Goal: Information Seeking & Learning: Check status

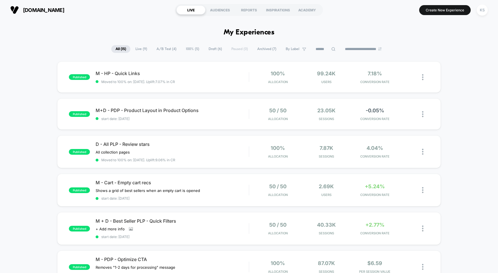
click at [144, 50] on span "Live ( 9 )" at bounding box center [141, 49] width 20 height 8
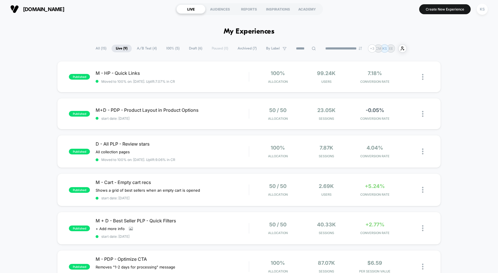
click at [164, 47] on span "100% ( 5 )" at bounding box center [173, 49] width 22 height 8
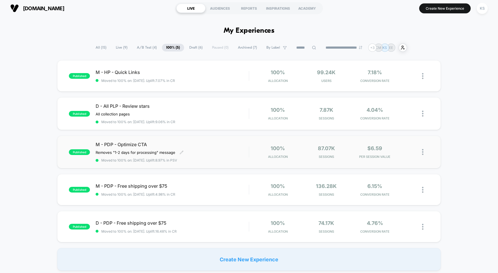
scroll to position [1, 0]
click at [189, 76] on div "M - HP - Quick Links Click to edit experience details Click to edit experience …" at bounding box center [172, 76] width 153 height 13
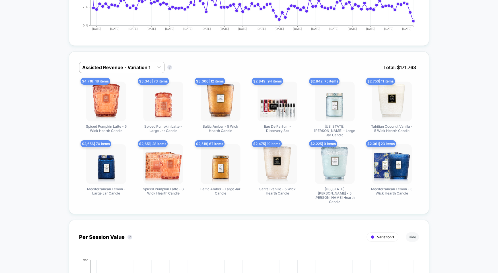
scroll to position [362, 0]
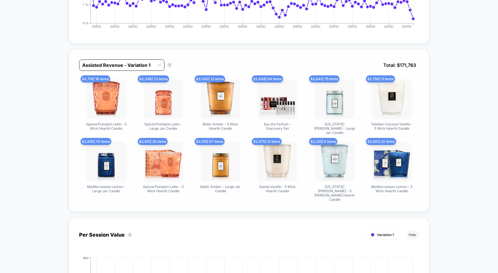
click at [143, 70] on div "Assisted Revenue - Variation 1" at bounding box center [121, 64] width 85 height 11
click at [215, 65] on div "Assisted Revenue - Variation 1 Assisted Revenue - Variation 1 ? Total: $ 171,763" at bounding box center [249, 69] width 340 height 20
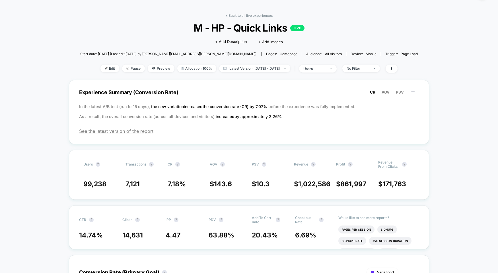
scroll to position [14, 0]
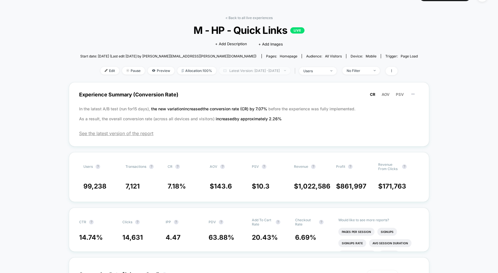
click at [244, 73] on span "Latest Version: [DATE] - [DATE]" at bounding box center [254, 71] width 71 height 8
select select "*"
select select "****"
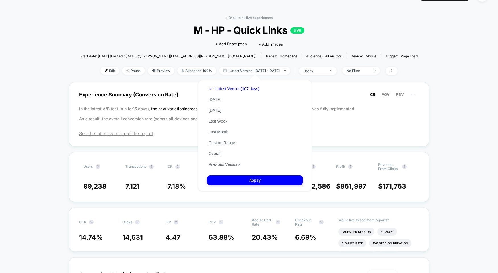
click at [226, 145] on div "Latest Version (107 days) [DATE] [DATE] Last Week Last Month Custom Range Overa…" at bounding box center [234, 126] width 54 height 87
click at [225, 144] on button "Custom Range" at bounding box center [222, 142] width 30 height 5
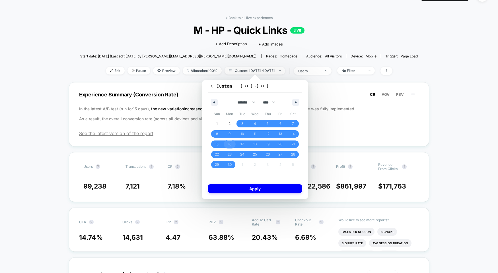
click at [228, 146] on span "16" at bounding box center [229, 144] width 3 height 10
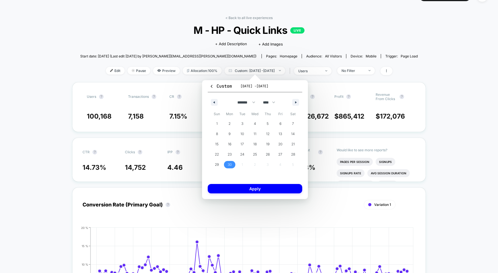
click at [229, 164] on span "30" at bounding box center [230, 165] width 4 height 10
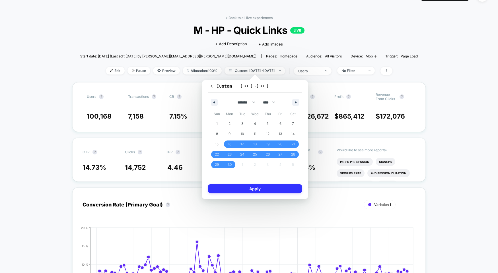
click at [245, 192] on button "Apply" at bounding box center [255, 188] width 94 height 9
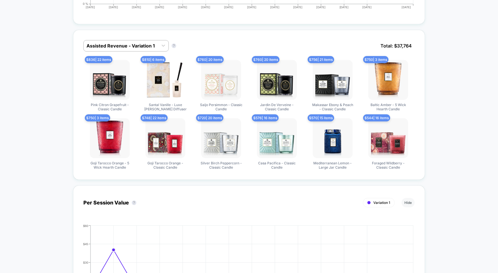
scroll to position [306, 0]
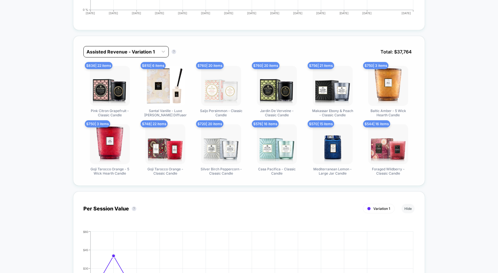
click at [133, 53] on div at bounding box center [121, 51] width 69 height 7
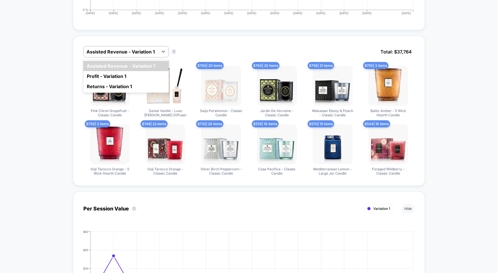
click at [207, 35] on div "option Assisted Revenue - Variation 1 focused, 1 of 3. 3 results available. Use…" at bounding box center [249, 178] width 352 height 296
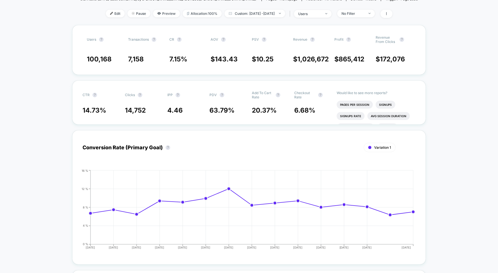
scroll to position [57, 0]
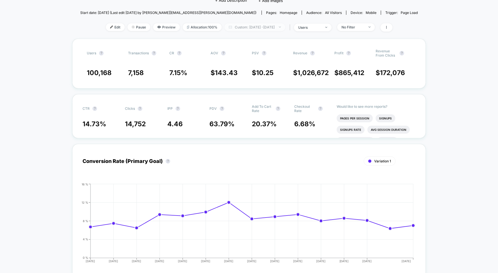
click at [262, 26] on span "Custom: [DATE] - [DATE]" at bounding box center [255, 27] width 61 height 8
select select "*"
select select "****"
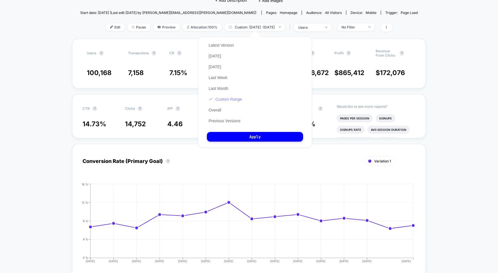
click at [235, 100] on button "Custom Range" at bounding box center [225, 99] width 37 height 5
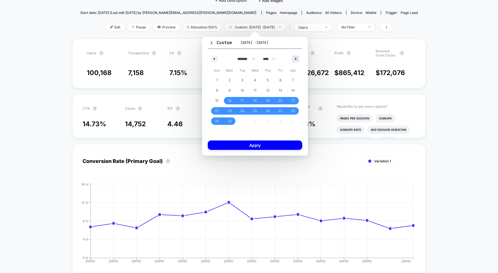
click at [294, 59] on button "button" at bounding box center [295, 58] width 7 height 7
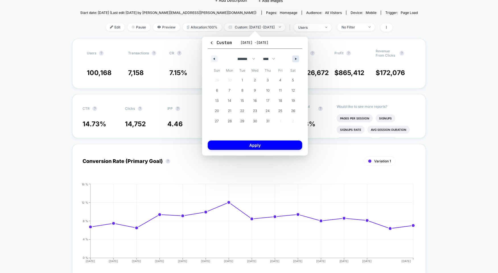
click at [294, 59] on button "button" at bounding box center [295, 58] width 7 height 7
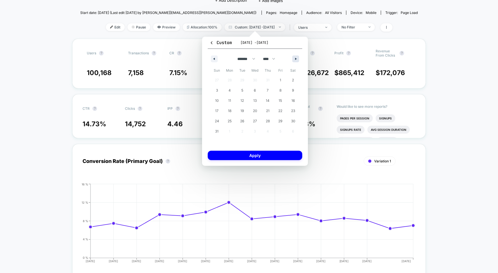
click at [294, 59] on button "button" at bounding box center [295, 58] width 7 height 7
select select "*"
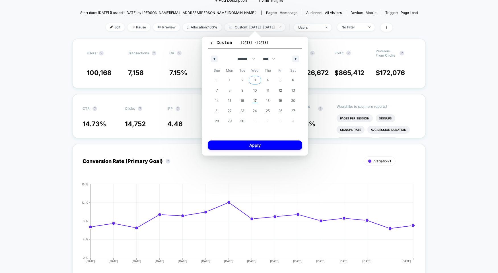
click at [251, 81] on span "3" at bounding box center [255, 80] width 13 height 7
click at [253, 102] on span "17" at bounding box center [254, 101] width 3 height 10
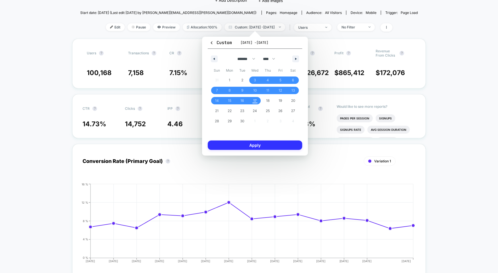
click at [262, 142] on button "Apply" at bounding box center [255, 145] width 94 height 9
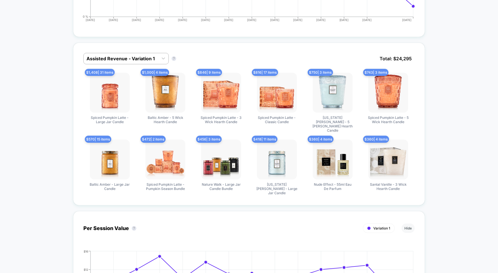
scroll to position [306, 0]
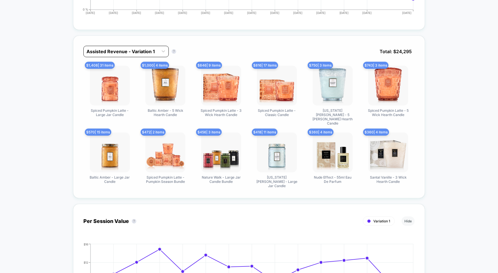
click at [152, 51] on div at bounding box center [121, 51] width 69 height 7
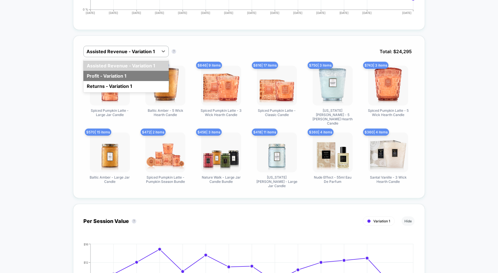
click at [139, 77] on div "Profit - Variation 1" at bounding box center [125, 76] width 85 height 10
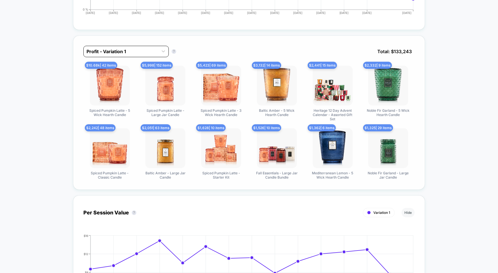
click at [145, 54] on div at bounding box center [121, 51] width 69 height 7
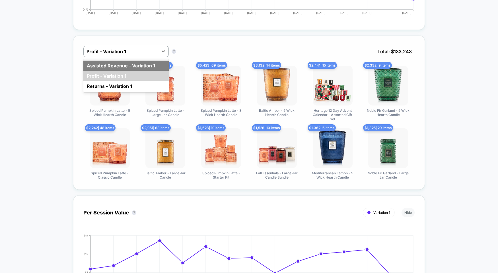
click at [144, 64] on div "Assisted Revenue - Variation 1" at bounding box center [125, 66] width 85 height 10
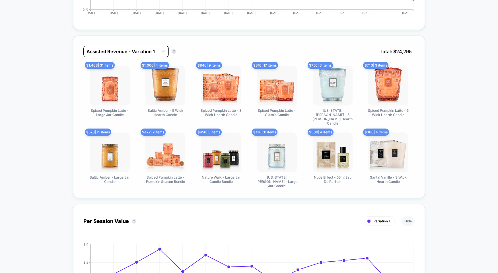
click at [147, 54] on div at bounding box center [121, 51] width 69 height 7
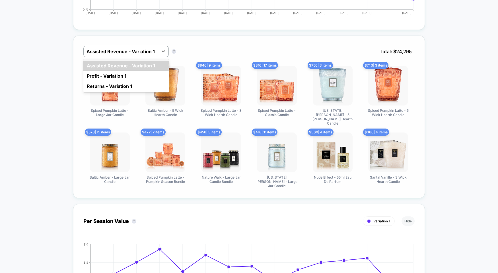
click at [260, 42] on div "option Assisted Revenue - Variation 1 focused, 1 of 3. 3 results available. Use…" at bounding box center [249, 117] width 352 height 163
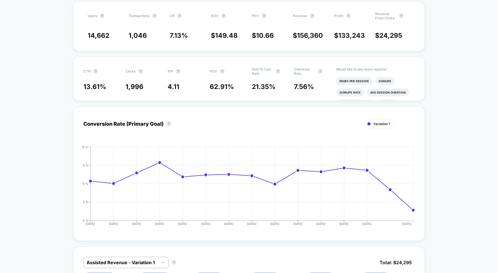
scroll to position [0, 0]
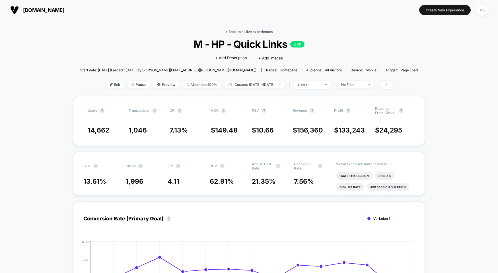
click at [227, 31] on link "< Back to all live experiences" at bounding box center [248, 32] width 47 height 4
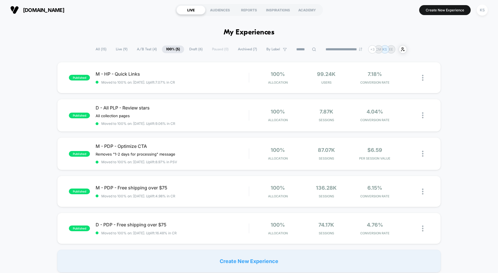
click at [147, 51] on span "A/B Test ( 4 )" at bounding box center [147, 50] width 28 height 8
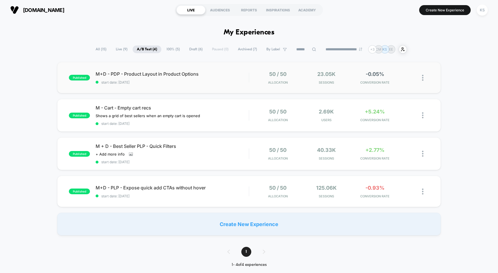
click at [218, 70] on div "published M+D - PDP - Product Layout in Product Options start date: [DATE] 50 /…" at bounding box center [249, 77] width 384 height 31
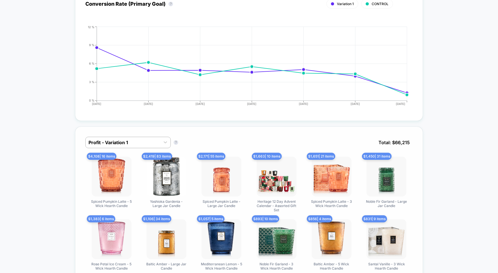
scroll to position [40, 0]
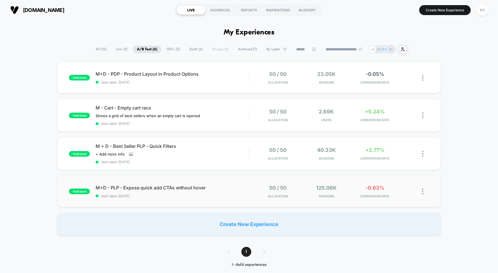
click at [216, 207] on div "published M+D - PLP - Expose quick add CTAs without hover start date: [DATE] 50…" at bounding box center [249, 191] width 384 height 31
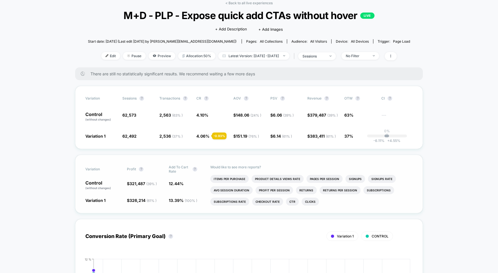
scroll to position [29, 0]
